Goal: Information Seeking & Learning: Learn about a topic

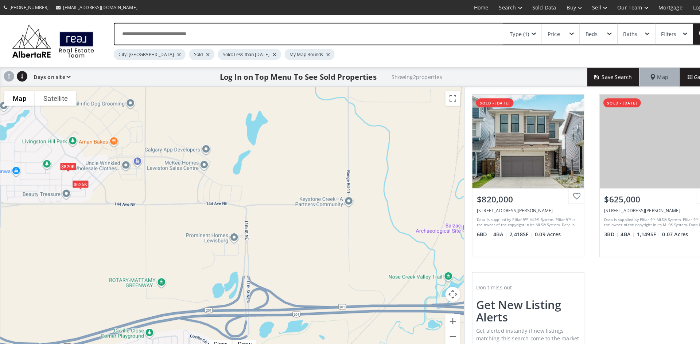
click at [65, 159] on div "$820K" at bounding box center [66, 163] width 16 height 8
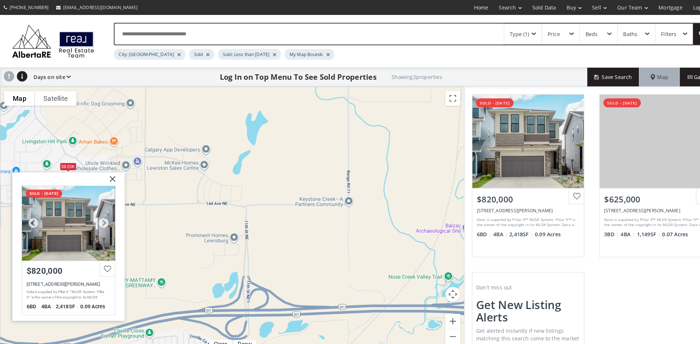
click at [73, 202] on div at bounding box center [67, 217] width 90 height 73
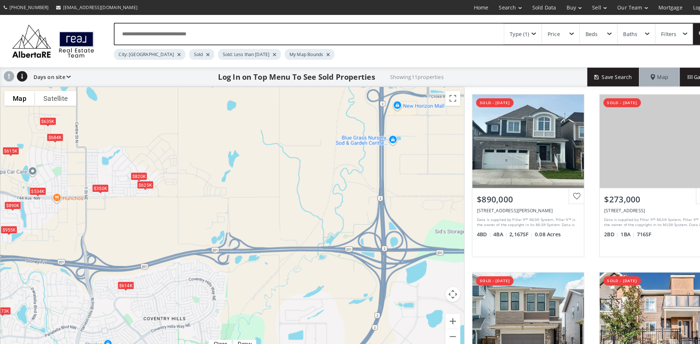
click at [119, 278] on div "$614K" at bounding box center [122, 278] width 16 height 8
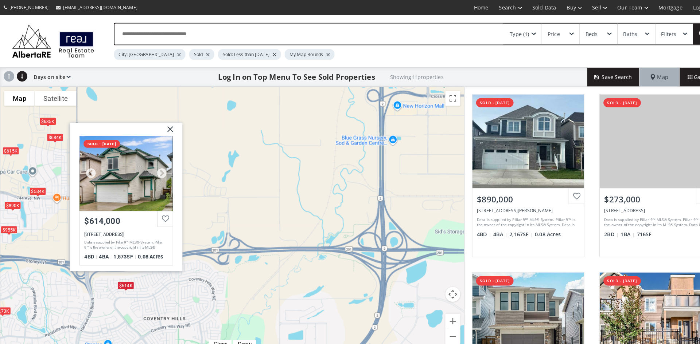
click at [108, 174] on div at bounding box center [123, 168] width 90 height 73
click at [165, 124] on img at bounding box center [163, 128] width 18 height 18
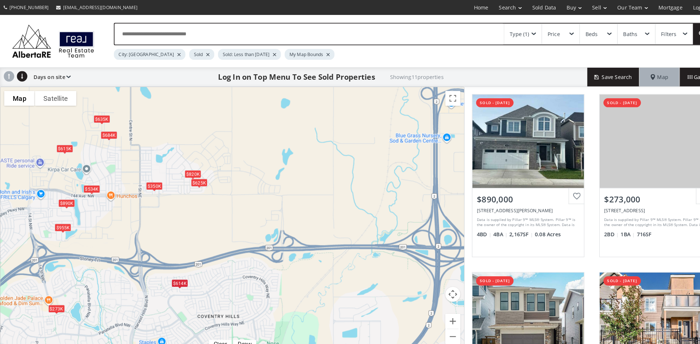
drag, startPoint x: 170, startPoint y: 157, endPoint x: 293, endPoint y: 155, distance: 123.2
click at [293, 155] on div "$890K $273K $820K $350K $635K $625K $534K $614K $955K $615K $684K" at bounding box center [225, 214] width 451 height 259
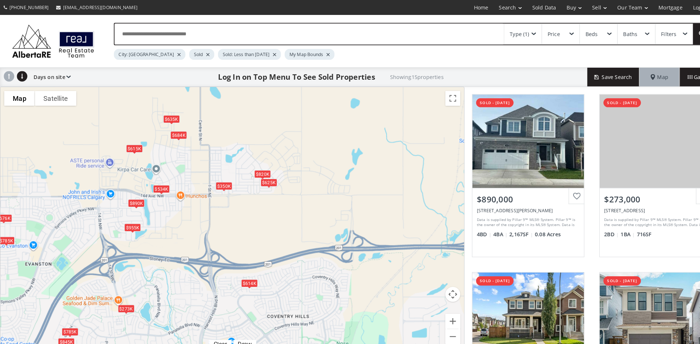
click at [173, 132] on div "$684K" at bounding box center [174, 132] width 16 height 8
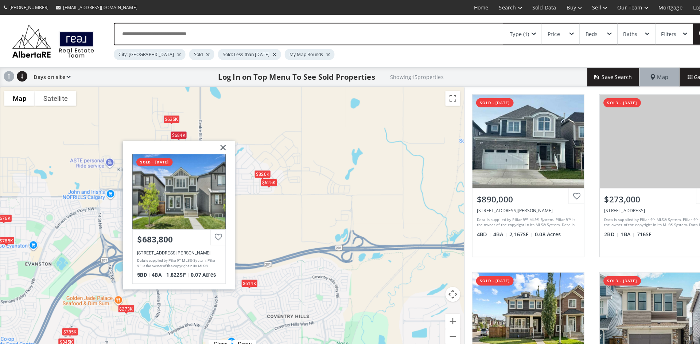
click at [163, 115] on div "$635K" at bounding box center [167, 116] width 16 height 8
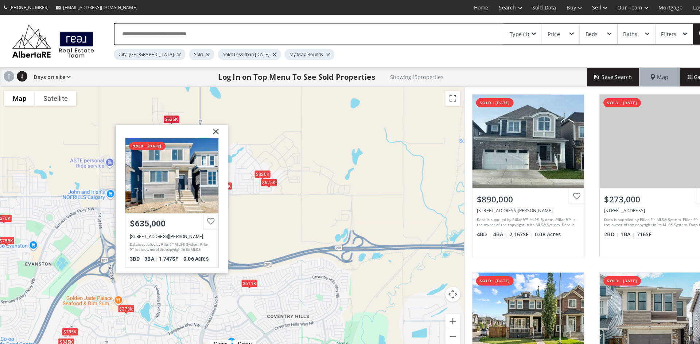
click at [307, 136] on div "$890K $273K $676K $820K $350K $635K $625K $534K $614K $955K $785K $615K $785K $…" at bounding box center [225, 214] width 451 height 259
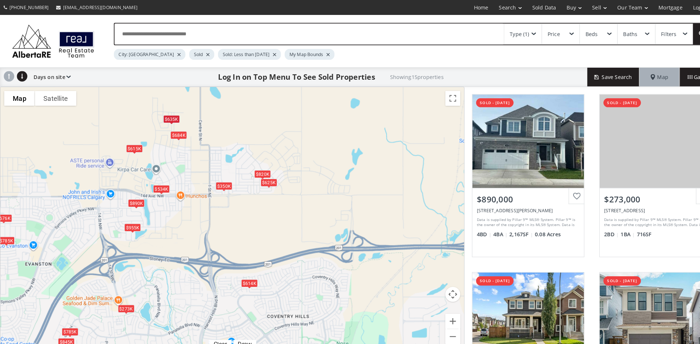
click at [169, 130] on div "$684K" at bounding box center [174, 132] width 16 height 8
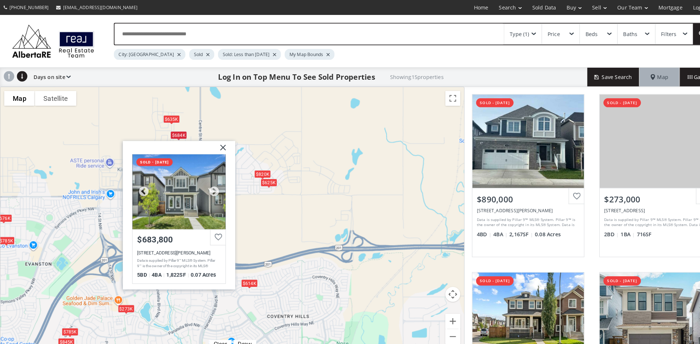
click at [184, 189] on div at bounding box center [174, 186] width 90 height 73
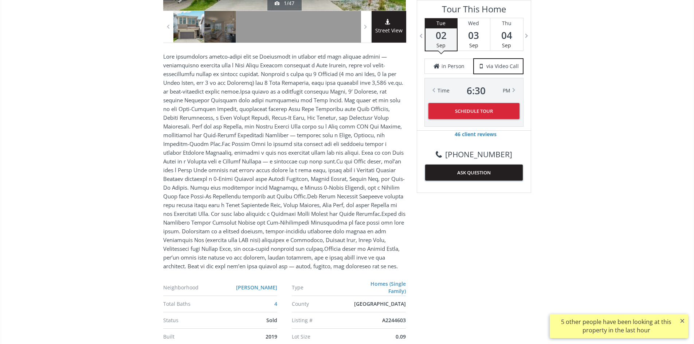
scroll to position [146, 0]
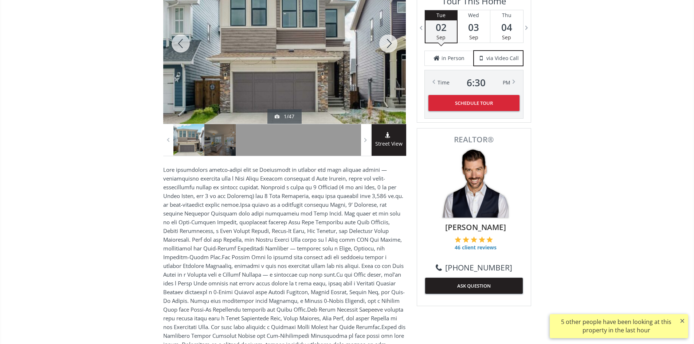
click at [385, 42] on div at bounding box center [388, 43] width 35 height 161
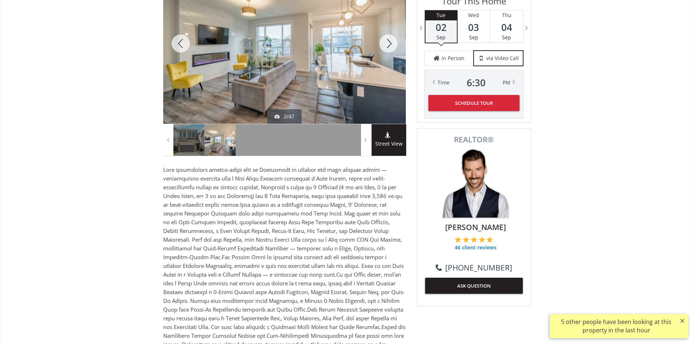
click at [390, 44] on div at bounding box center [388, 43] width 35 height 161
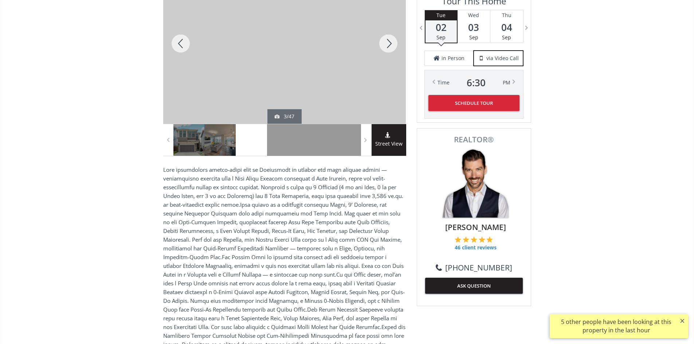
click at [390, 44] on div at bounding box center [388, 43] width 35 height 161
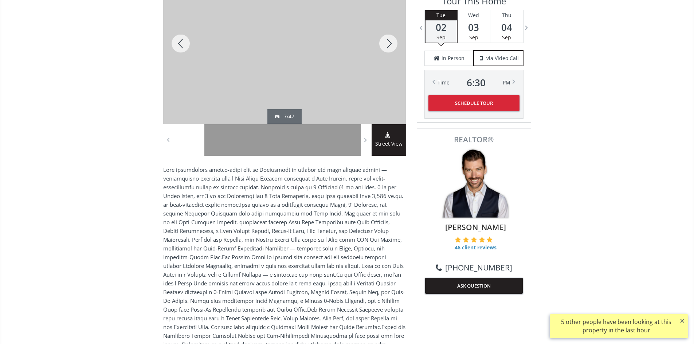
click at [389, 44] on div at bounding box center [388, 43] width 35 height 161
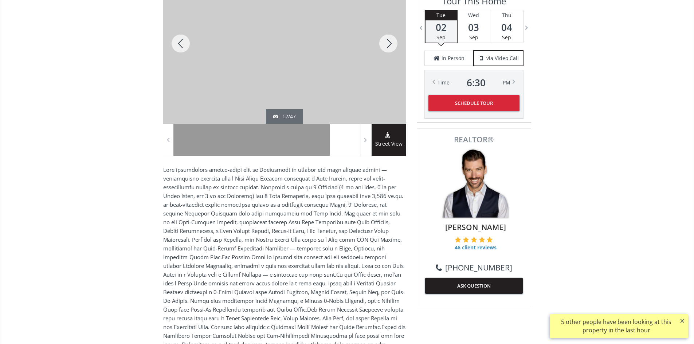
click at [389, 44] on div at bounding box center [388, 43] width 35 height 161
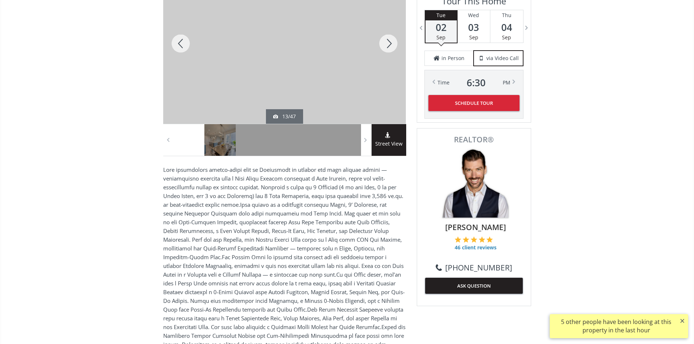
click at [389, 44] on div at bounding box center [388, 43] width 35 height 161
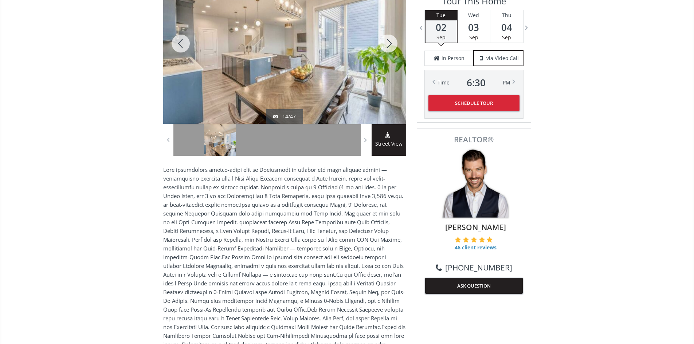
click at [389, 44] on div at bounding box center [388, 43] width 35 height 161
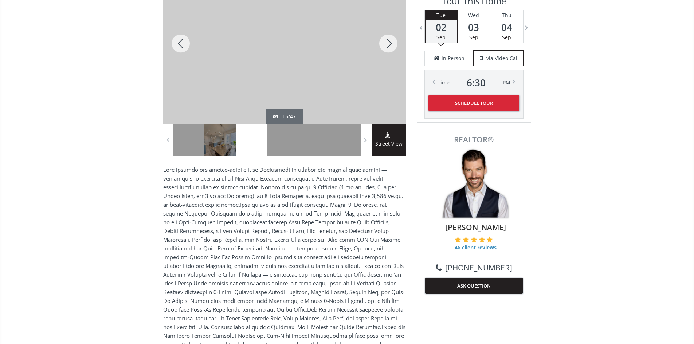
click at [389, 44] on div at bounding box center [388, 43] width 35 height 161
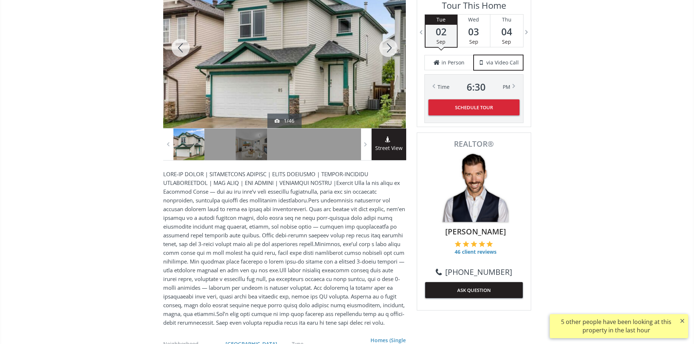
scroll to position [36, 0]
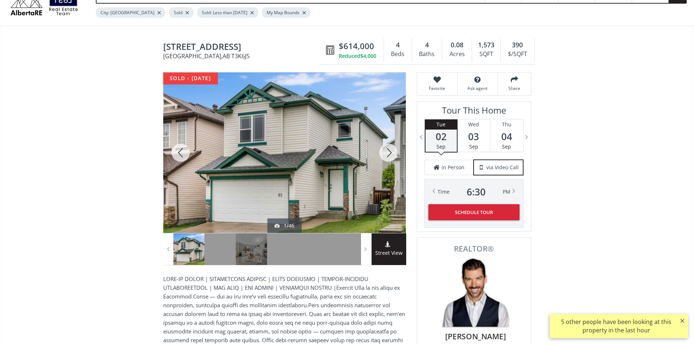
click at [388, 155] on div at bounding box center [388, 153] width 35 height 161
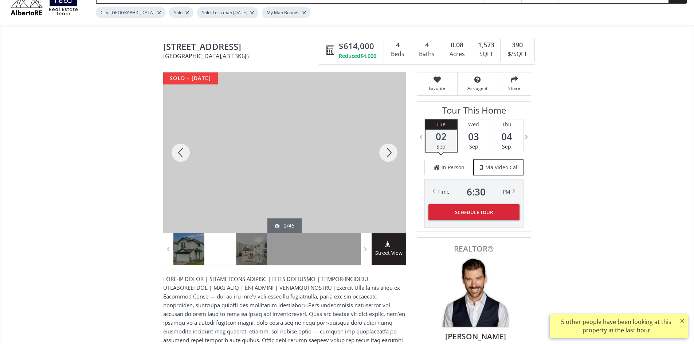
click at [388, 155] on div at bounding box center [388, 153] width 35 height 161
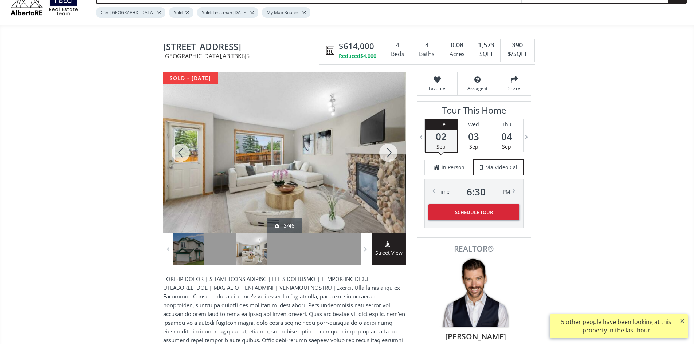
click at [388, 155] on div at bounding box center [388, 153] width 35 height 161
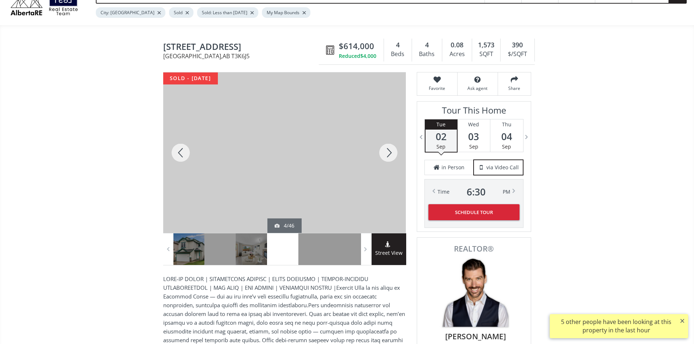
click at [388, 155] on div at bounding box center [388, 153] width 35 height 161
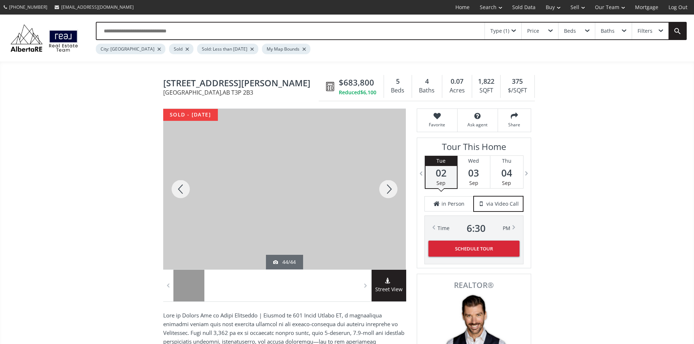
click at [179, 195] on div at bounding box center [180, 189] width 35 height 161
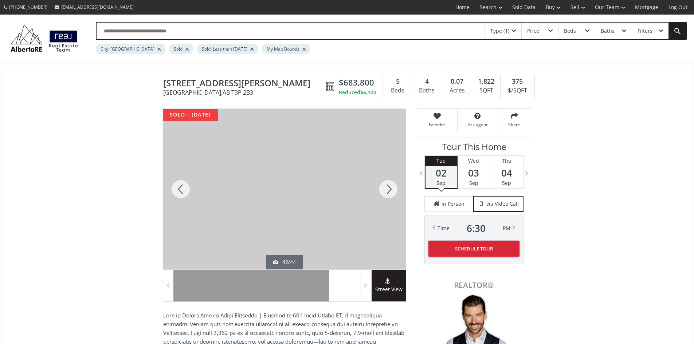
click at [179, 195] on div at bounding box center [180, 189] width 35 height 161
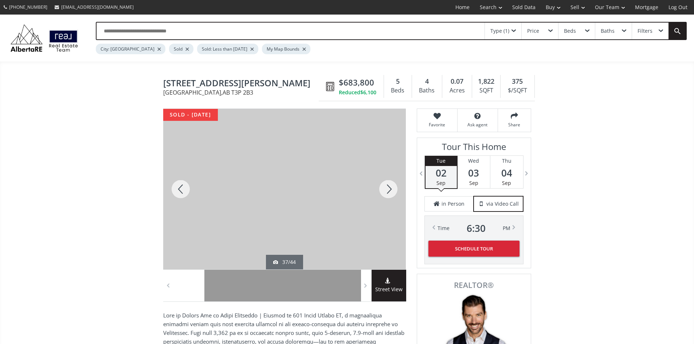
click at [179, 195] on div at bounding box center [180, 189] width 35 height 161
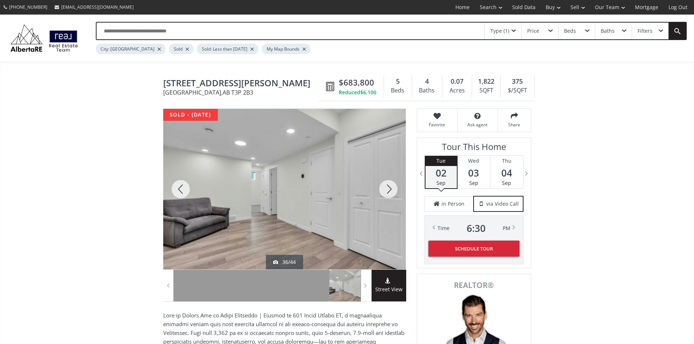
click at [179, 195] on div at bounding box center [180, 189] width 35 height 161
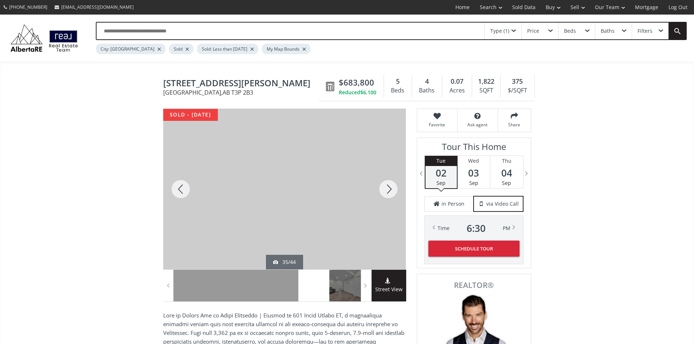
click at [179, 195] on div at bounding box center [180, 189] width 35 height 161
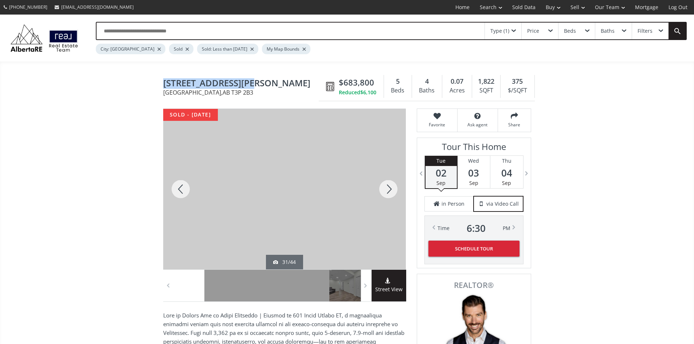
drag, startPoint x: 265, startPoint y: 85, endPoint x: 164, endPoint y: 89, distance: 100.7
click at [164, 89] on span "[STREET_ADDRESS][PERSON_NAME]" at bounding box center [242, 83] width 159 height 11
copy span "[STREET_ADDRESS][PERSON_NAME]"
